Goal: Transaction & Acquisition: Book appointment/travel/reservation

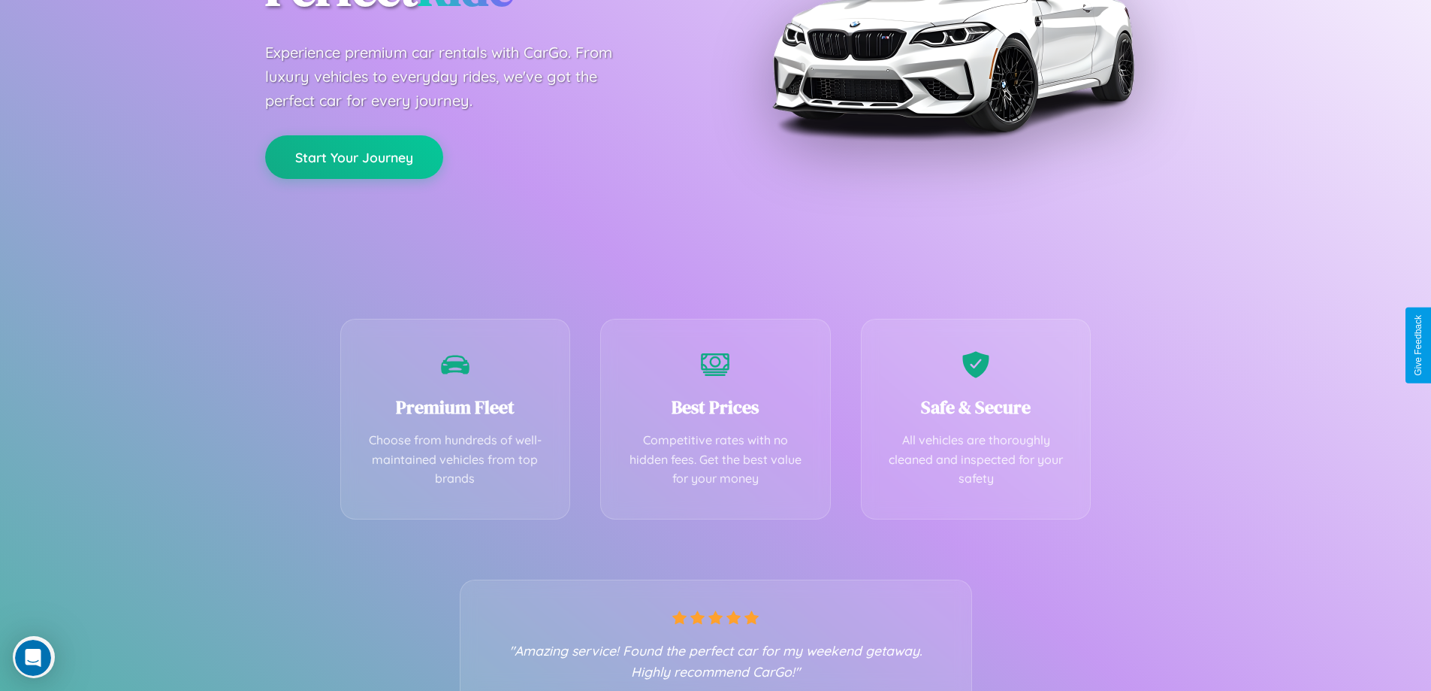
scroll to position [296, 0]
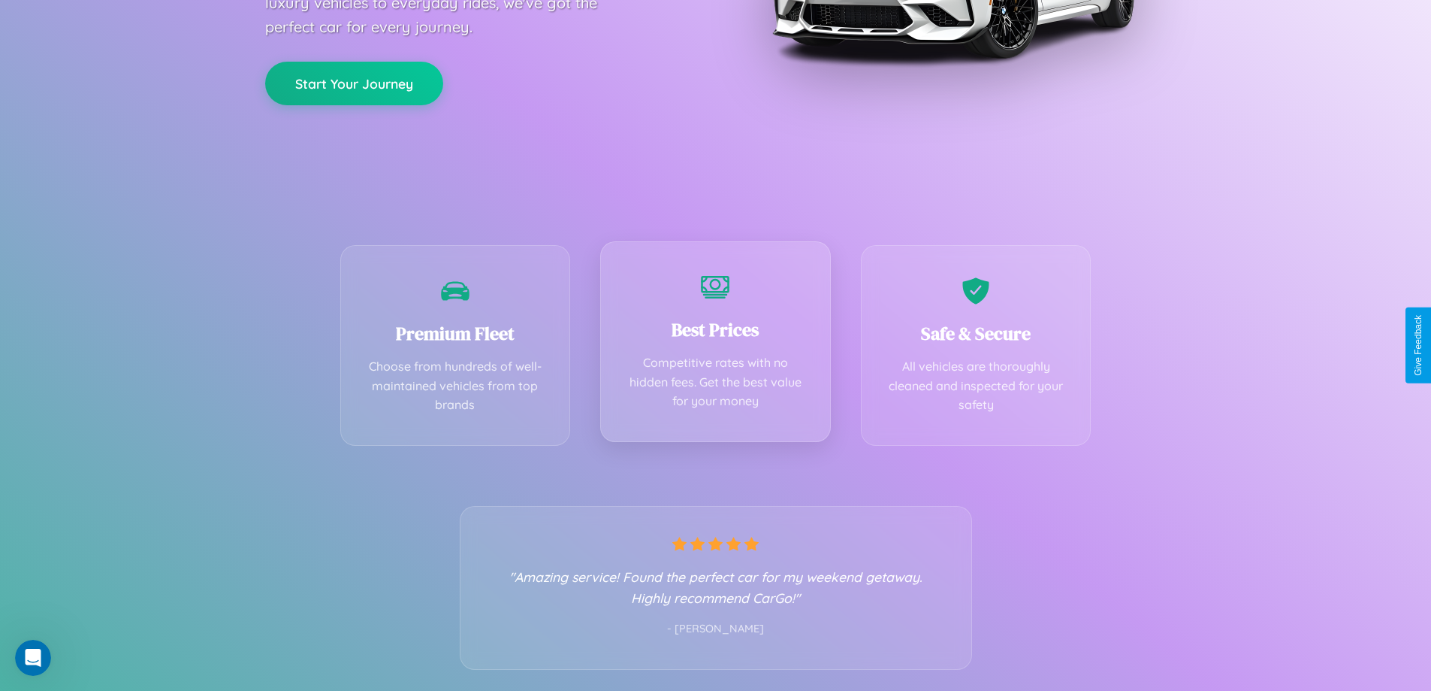
click at [715, 345] on div "Best Prices Competitive rates with no hidden fees. Get the best value for your …" at bounding box center [715, 341] width 231 height 201
click at [354, 82] on button "Start Your Journey" at bounding box center [354, 82] width 178 height 44
click at [354, 81] on button "Start Your Journey" at bounding box center [354, 82] width 178 height 44
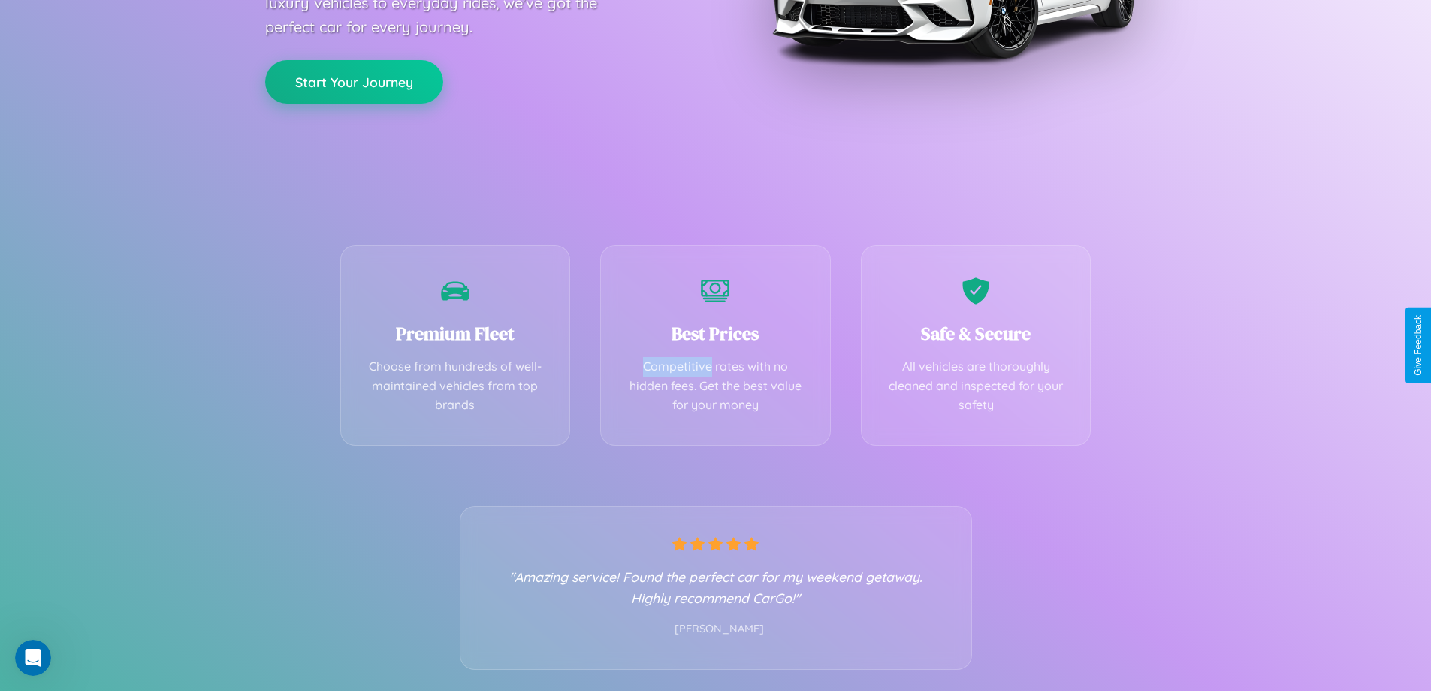
click at [354, 81] on button "Start Your Journey" at bounding box center [354, 82] width 178 height 44
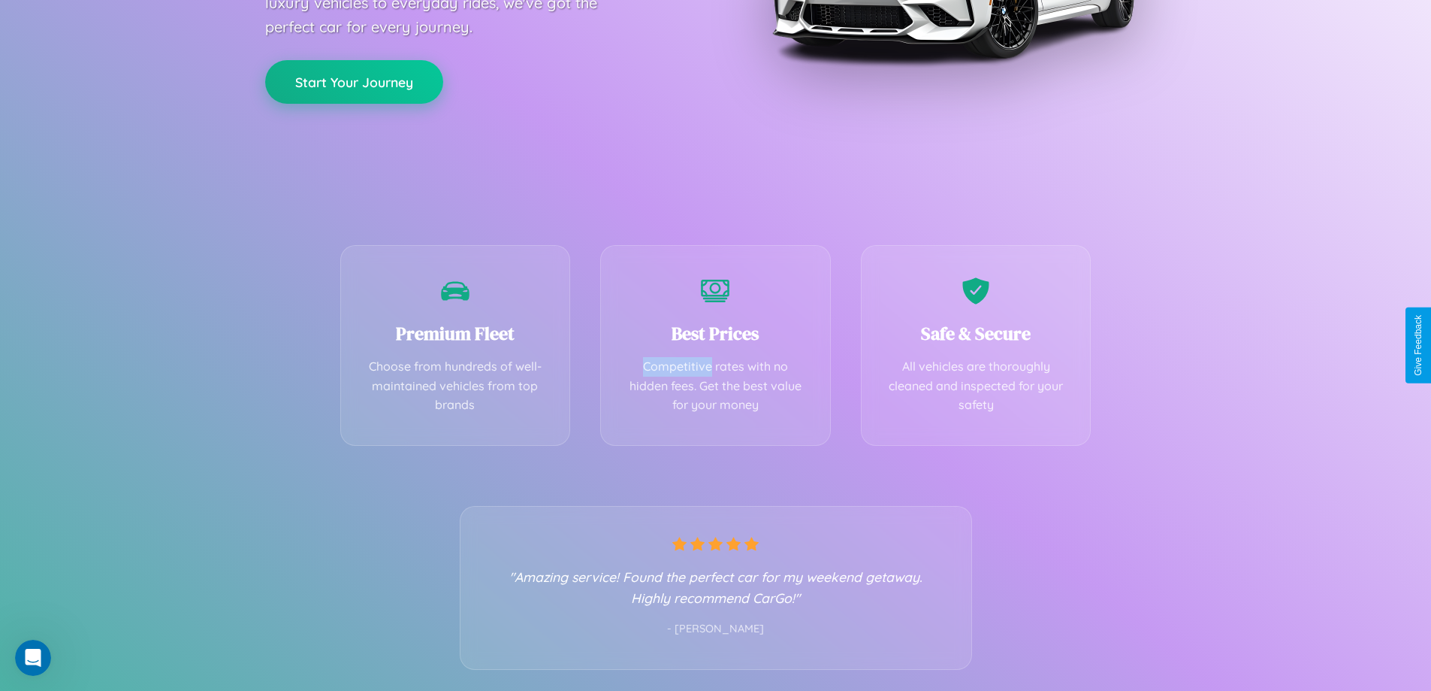
click at [354, 81] on button "Start Your Journey" at bounding box center [354, 82] width 178 height 44
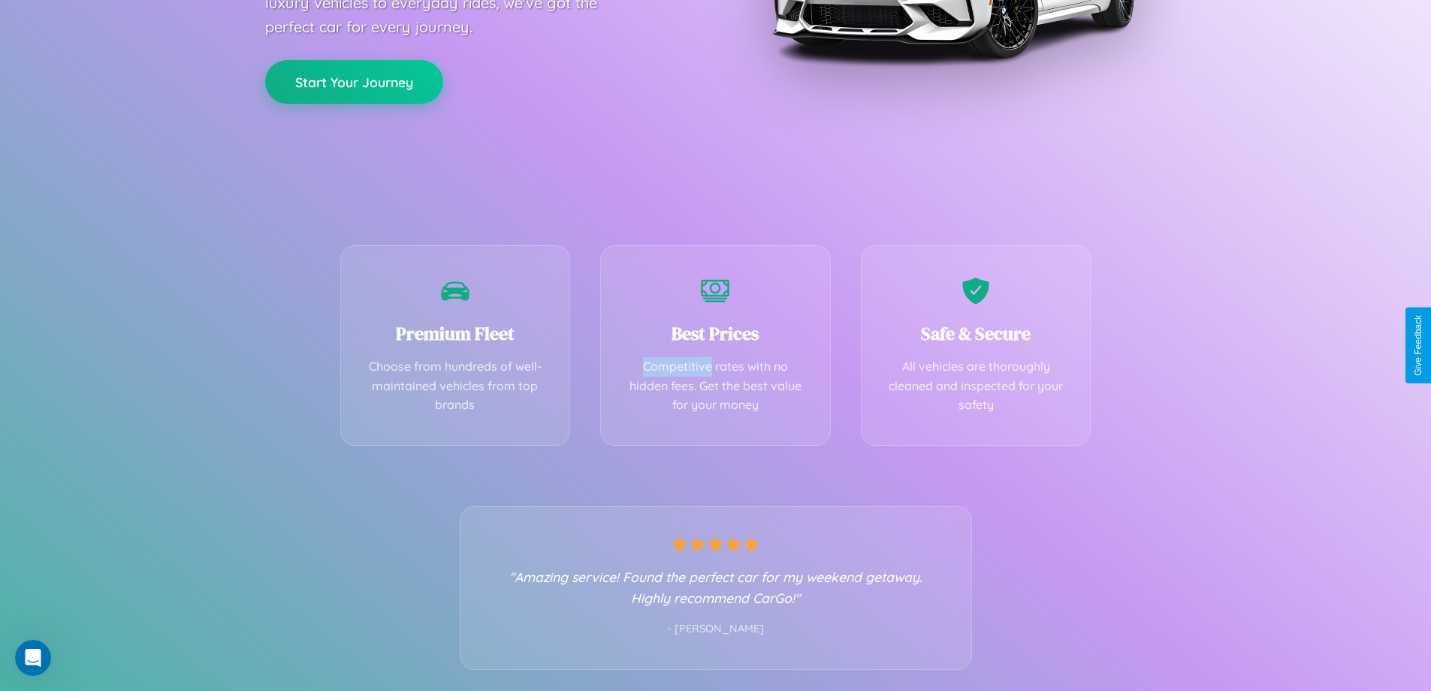
click at [354, 81] on button "Start Your Journey" at bounding box center [354, 82] width 178 height 44
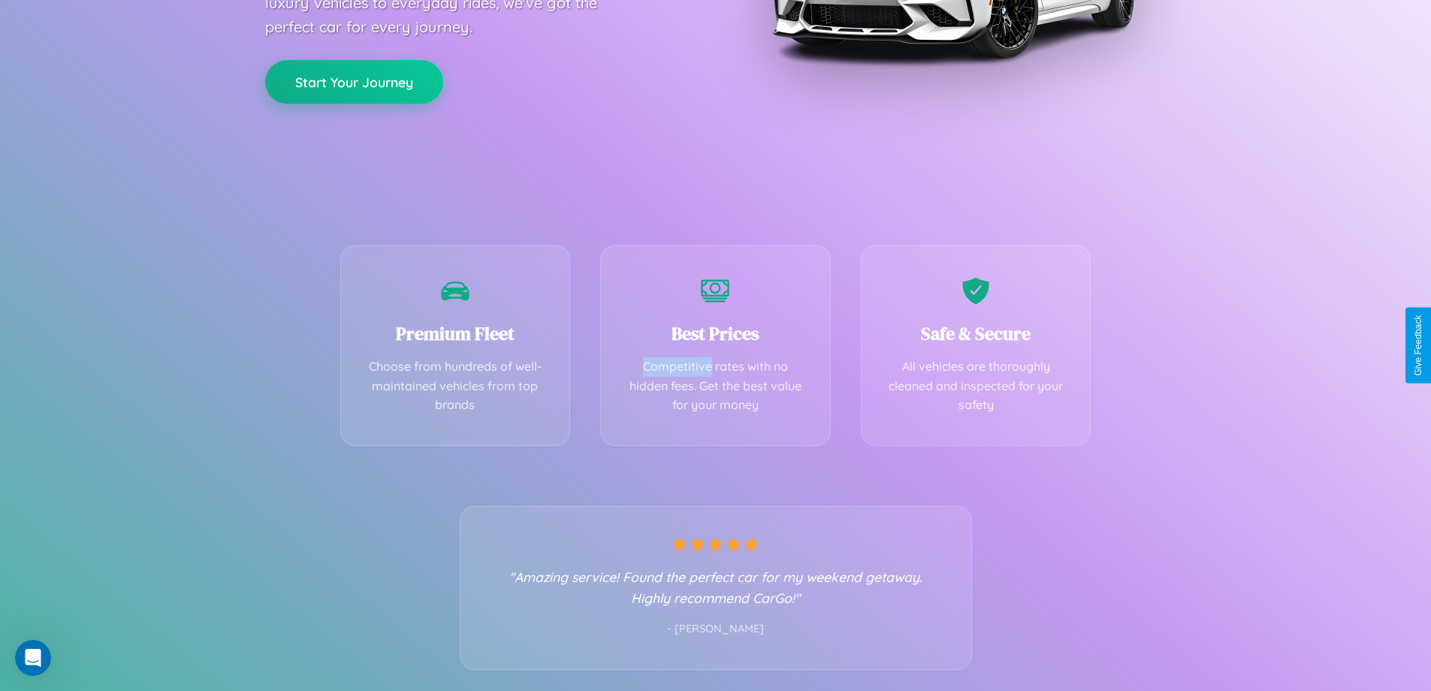
click at [354, 81] on button "Start Your Journey" at bounding box center [354, 82] width 178 height 44
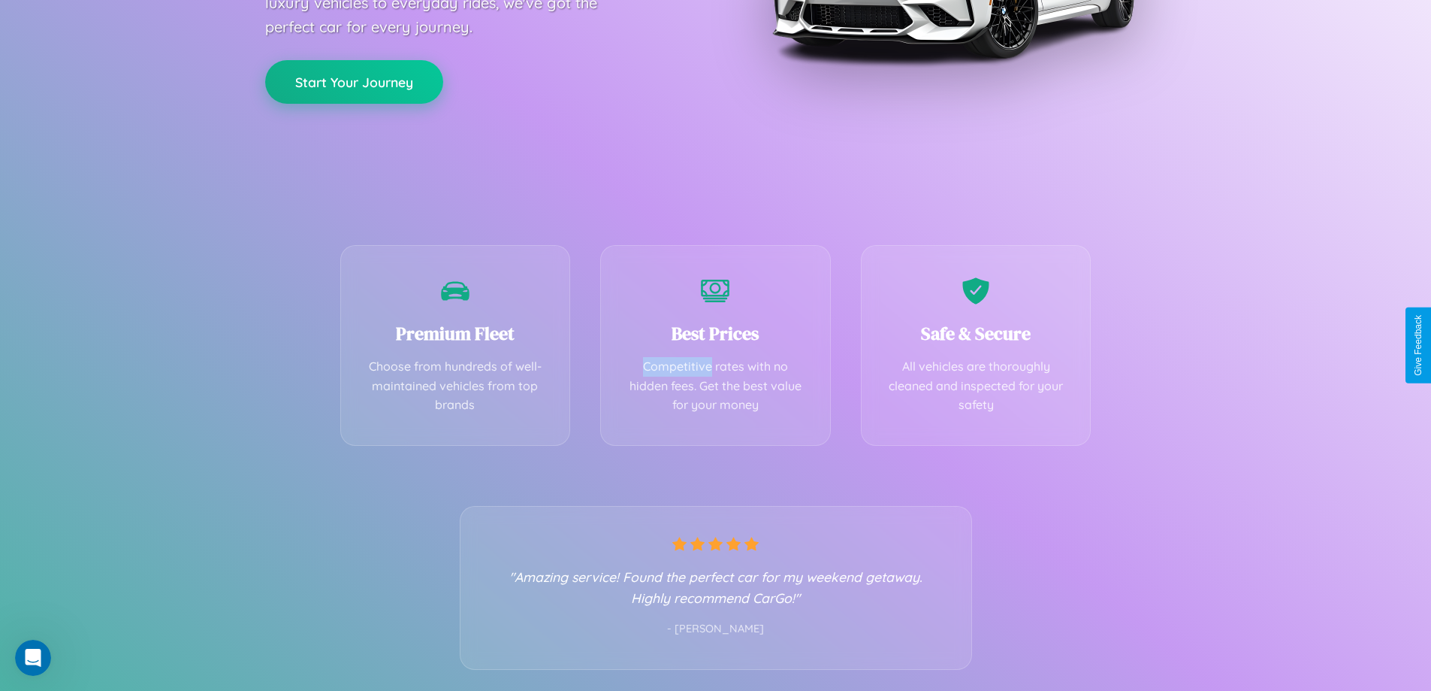
click at [354, 81] on button "Start Your Journey" at bounding box center [354, 82] width 178 height 44
